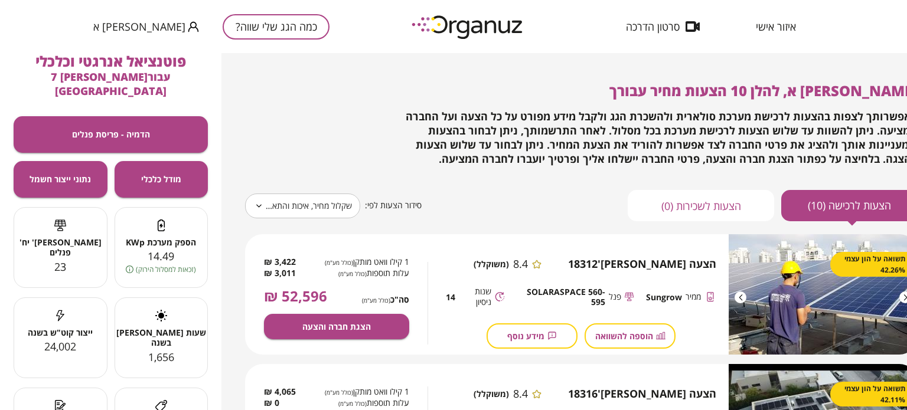
scroll to position [295, 0]
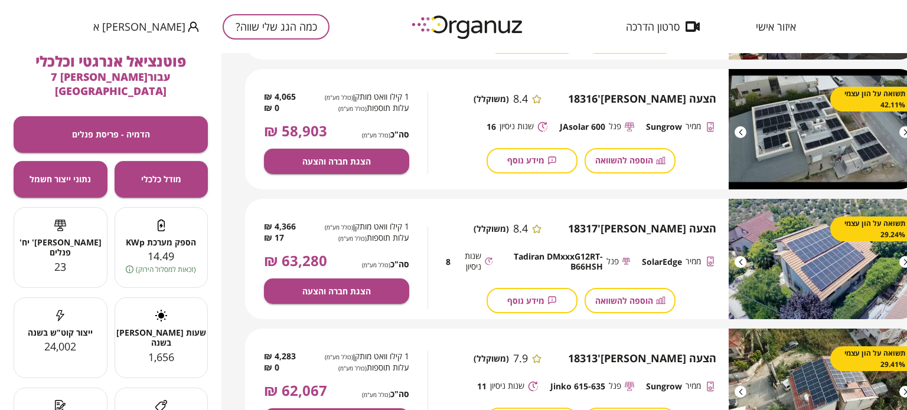
drag, startPoint x: 567, startPoint y: 178, endPoint x: 519, endPoint y: 178, distance: 47.8
click at [519, 178] on div "הצעה [PERSON_NAME]' 18316 8.4 (משוקלל) ממיר Sungrow פנל JAsolar 600 שנות ניסיון…" at bounding box center [580, 133] width 305 height 128
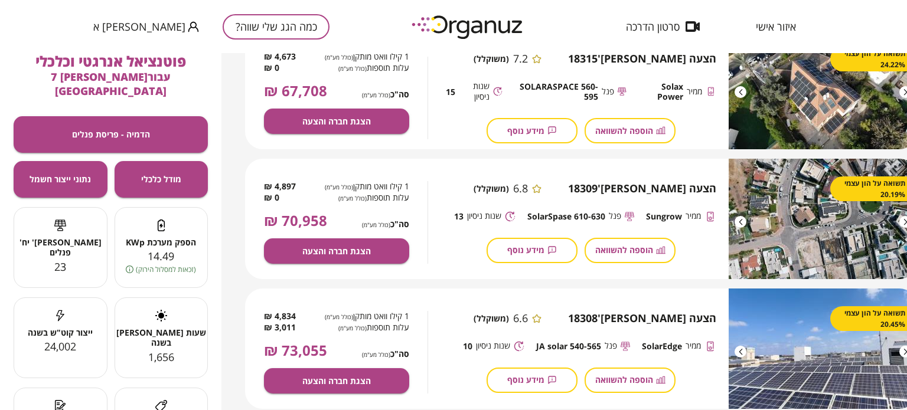
scroll to position [975, 0]
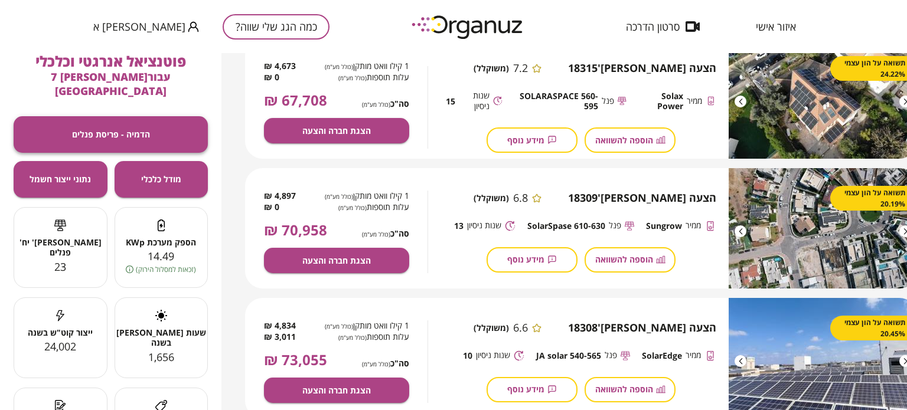
click at [123, 129] on span "הדמיה - פריסת פנלים" at bounding box center [111, 134] width 78 height 10
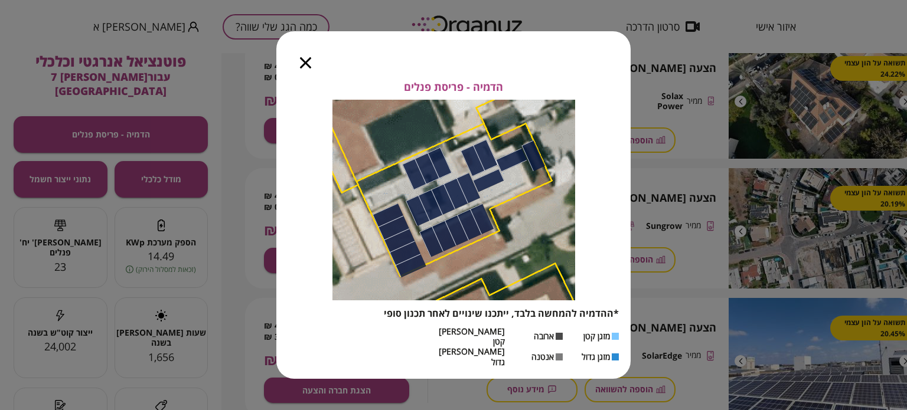
click at [306, 68] on icon "button" at bounding box center [305, 62] width 11 height 11
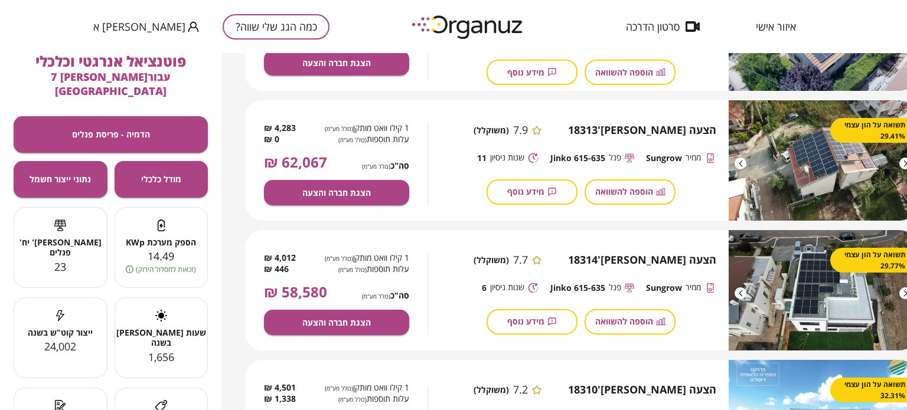
scroll to position [531, 0]
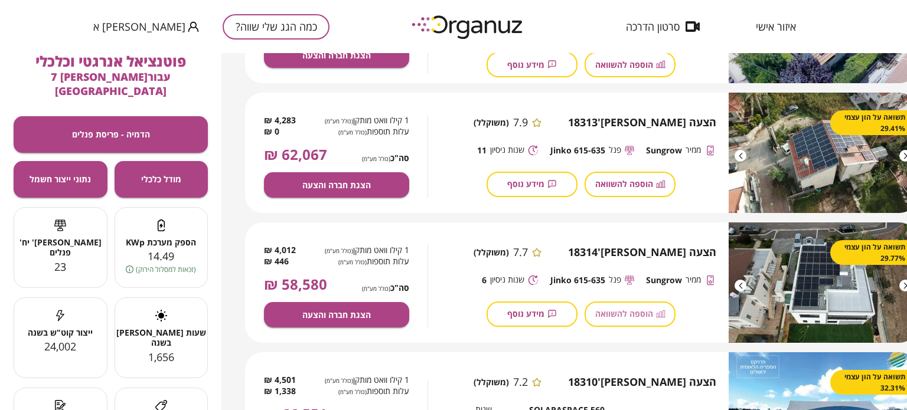
click at [663, 317] on icon "button" at bounding box center [660, 313] width 9 height 9
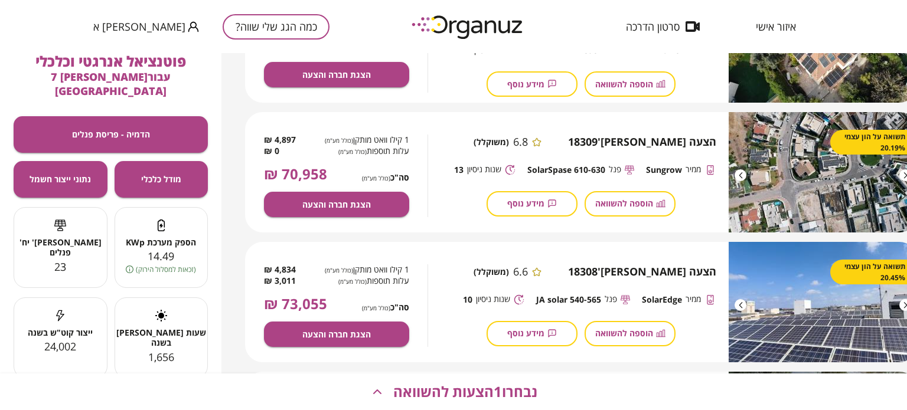
scroll to position [1063, 0]
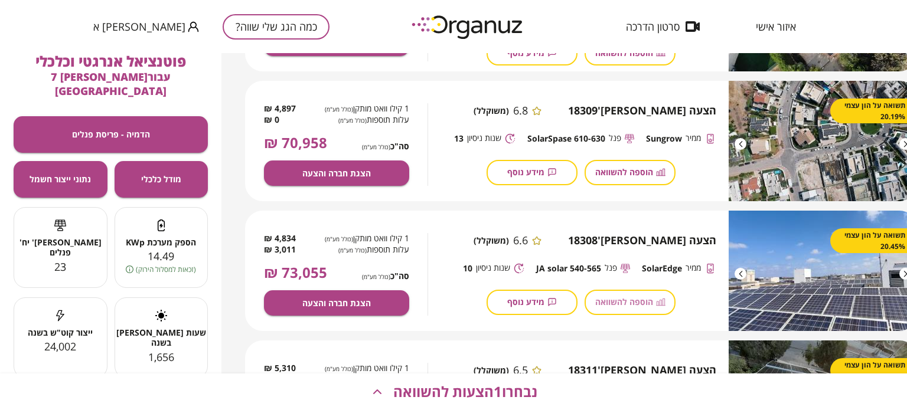
click at [640, 301] on span "הוספה להשוואה" at bounding box center [624, 302] width 58 height 10
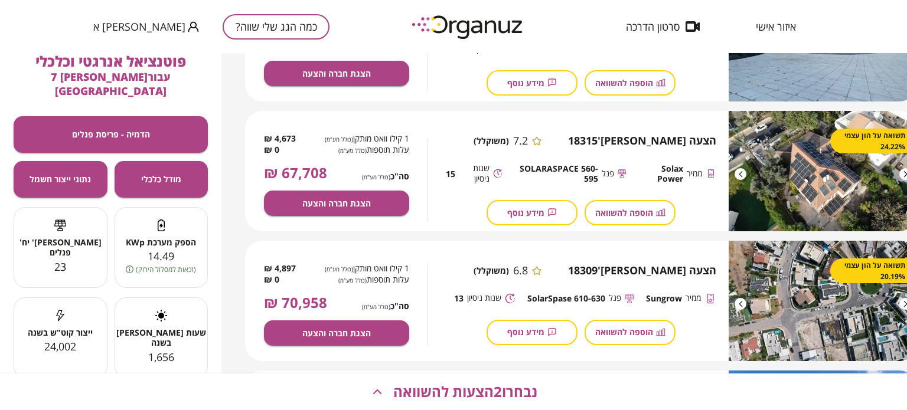
scroll to position [893, 0]
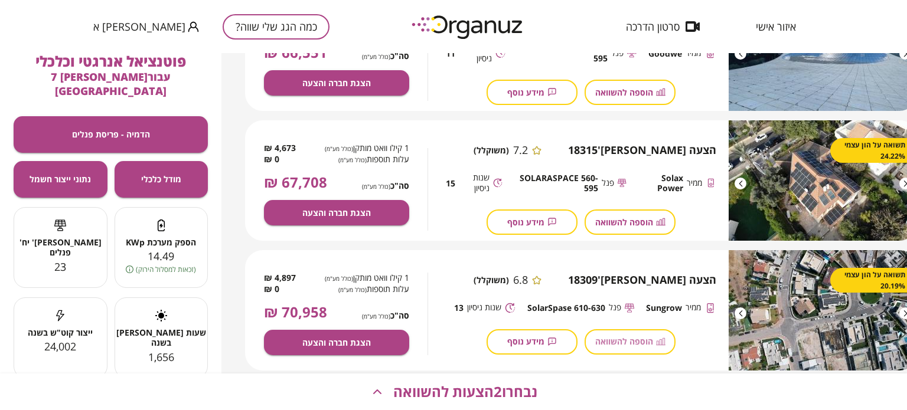
click at [640, 339] on span "הוספה להשוואה" at bounding box center [624, 341] width 58 height 10
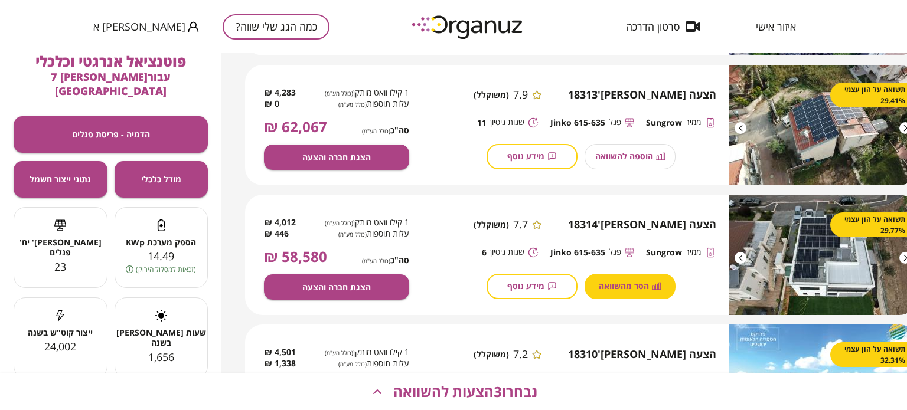
scroll to position [539, 0]
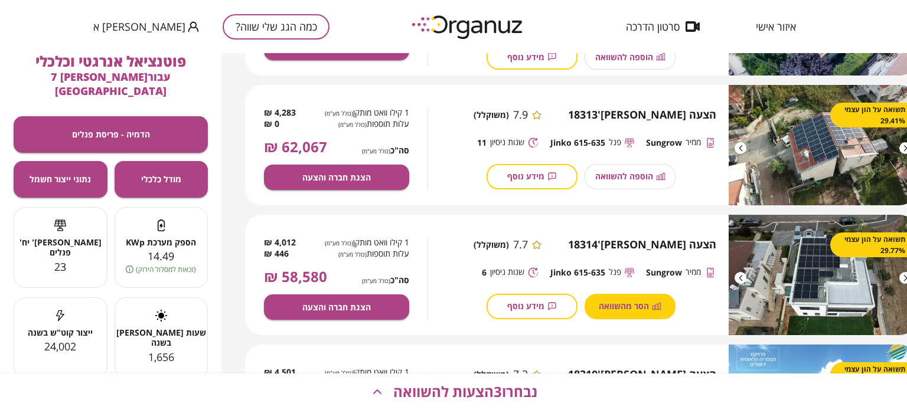
click at [643, 176] on div "הוספה להשוואה" at bounding box center [629, 176] width 91 height 25
click at [661, 175] on div "הוספה להשוואה" at bounding box center [629, 176] width 91 height 25
click at [649, 308] on button "הסר מהשוואה" at bounding box center [629, 306] width 91 height 25
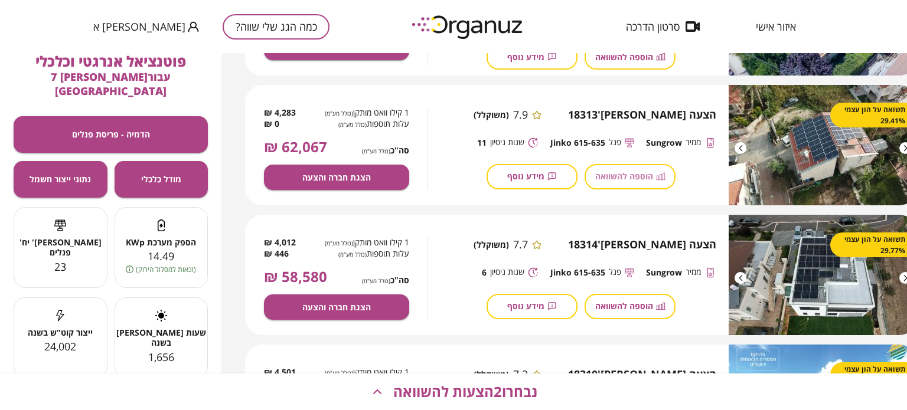
click at [645, 174] on span "הוספה להשוואה" at bounding box center [624, 176] width 58 height 10
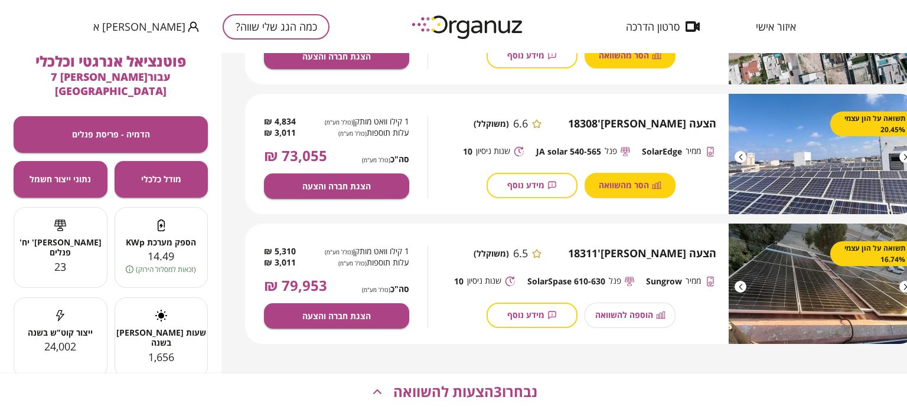
scroll to position [1188, 0]
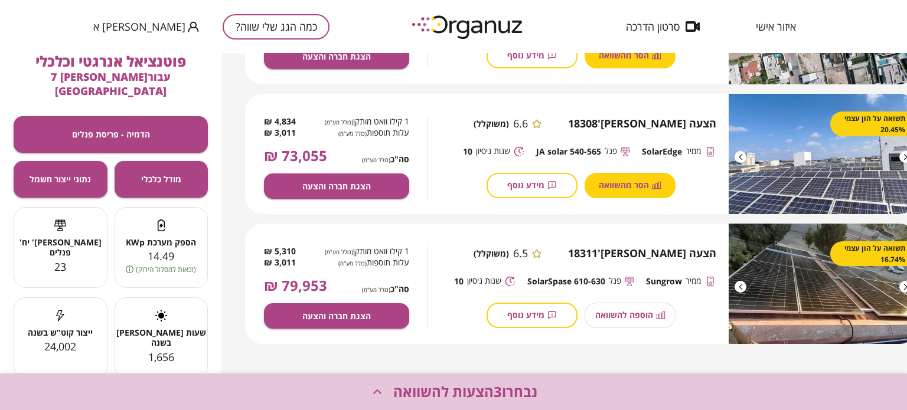
click at [374, 393] on icon "button" at bounding box center [377, 392] width 14 height 14
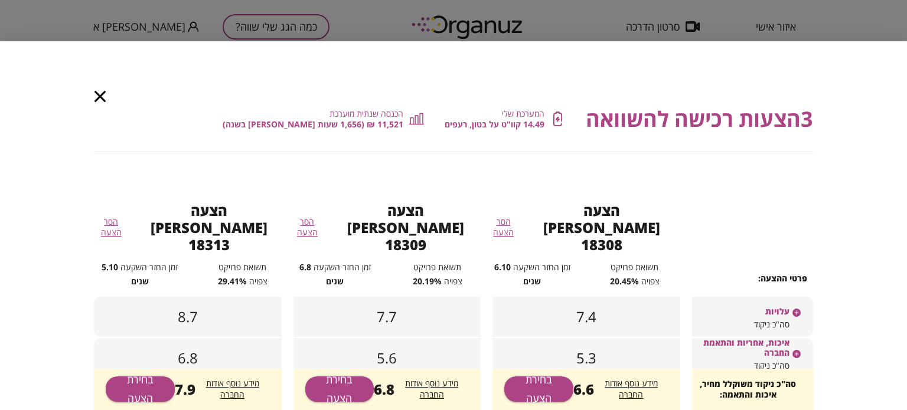
scroll to position [59, 0]
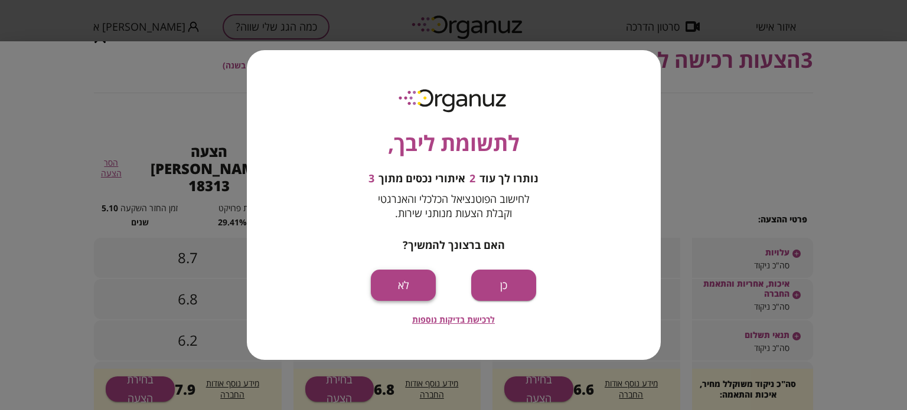
click at [419, 286] on button "לא" at bounding box center [403, 285] width 65 height 31
